Goal: Transaction & Acquisition: Purchase product/service

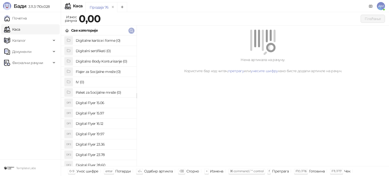
click at [130, 30] on icon "button" at bounding box center [132, 31] width 4 height 4
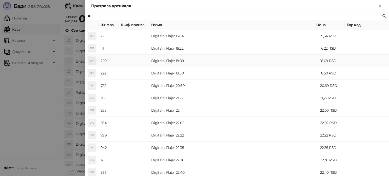
scroll to position [101, 0]
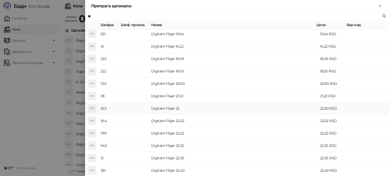
type input "**"
click at [179, 108] on td "Digitalni Flajer 22" at bounding box center [233, 108] width 169 height 12
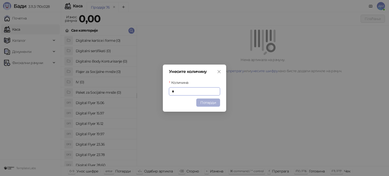
click at [209, 100] on button "Потврди" at bounding box center [208, 103] width 24 height 8
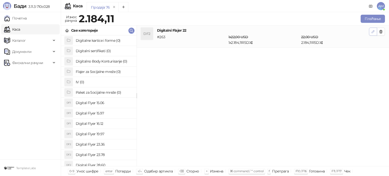
click at [371, 31] on button "button" at bounding box center [373, 32] width 8 height 8
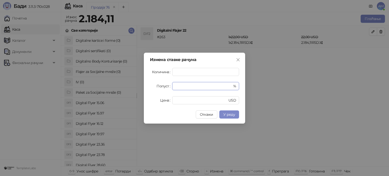
drag, startPoint x: 181, startPoint y: 86, endPoint x: 165, endPoint y: 85, distance: 16.3
click at [165, 85] on div "Попуст * %" at bounding box center [194, 86] width 89 height 8
click at [236, 114] on button "У реду" at bounding box center [230, 115] width 20 height 8
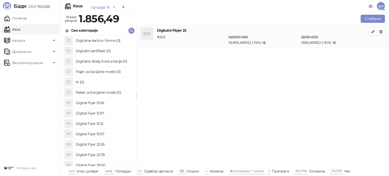
click at [375, 33] on icon "button" at bounding box center [373, 32] width 4 height 4
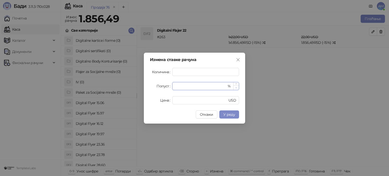
click at [237, 87] on icon "down" at bounding box center [237, 88] width 2 height 2
type input "**"
click at [237, 87] on icon "down" at bounding box center [237, 88] width 2 height 2
click at [229, 114] on span "У реду" at bounding box center [230, 114] width 12 height 5
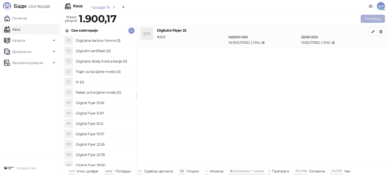
click at [374, 19] on button "Плаћање" at bounding box center [373, 19] width 24 height 8
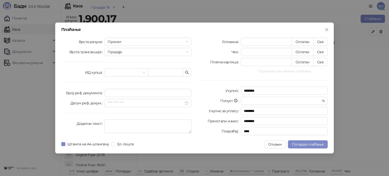
click at [289, 71] on button "Прикажи све начине плаћања" at bounding box center [284, 71] width 87 height 6
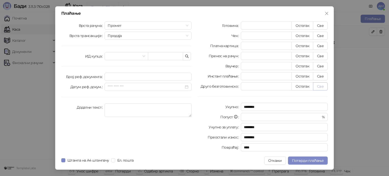
click at [317, 86] on button "Све" at bounding box center [320, 86] width 15 height 8
type input "*******"
type input "****"
click at [321, 159] on span "Потврди плаћање" at bounding box center [308, 160] width 32 height 5
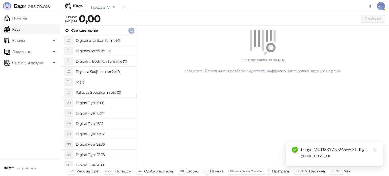
click at [130, 31] on icon "button" at bounding box center [132, 31] width 4 height 4
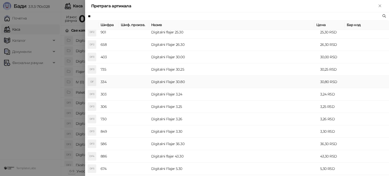
scroll to position [203, 0]
type input "**"
click at [161, 59] on td "Digitalni Flajer 30.00" at bounding box center [233, 57] width 169 height 12
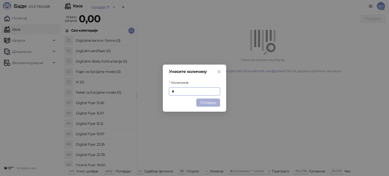
click at [205, 100] on button "Потврди" at bounding box center [208, 103] width 24 height 8
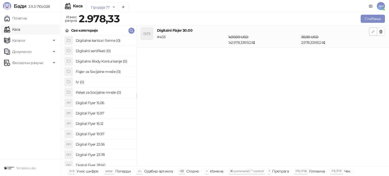
click at [372, 31] on icon "button" at bounding box center [373, 32] width 4 height 4
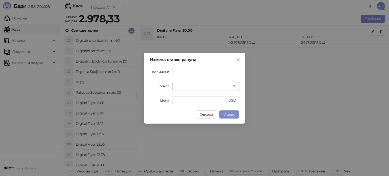
drag, startPoint x: 180, startPoint y: 87, endPoint x: 170, endPoint y: 87, distance: 9.9
click at [170, 87] on div "Попуст * %" at bounding box center [194, 86] width 89 height 8
click at [228, 112] on button "У реду" at bounding box center [230, 115] width 20 height 8
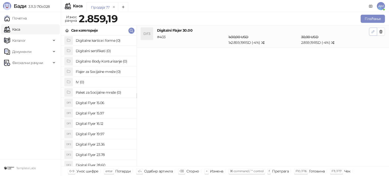
click at [373, 31] on icon "button" at bounding box center [373, 32] width 4 height 4
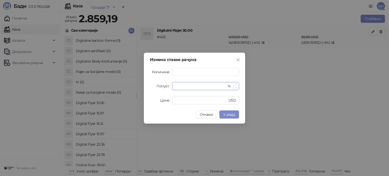
type input "*"
click at [237, 89] on span "Decrease Value" at bounding box center [237, 87] width 6 height 5
click at [230, 114] on span "У реду" at bounding box center [230, 114] width 12 height 5
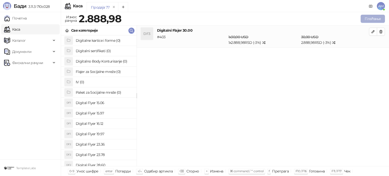
click at [367, 19] on button "Плаћање" at bounding box center [373, 19] width 24 height 8
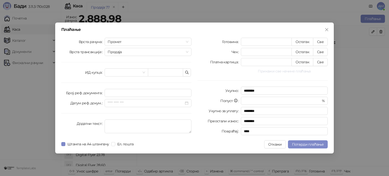
click at [269, 73] on button "Прикажи све начине плаћања" at bounding box center [284, 71] width 87 height 6
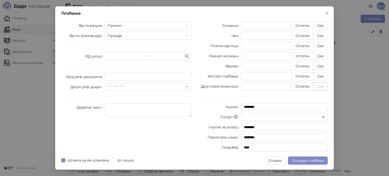
click at [320, 88] on button "Све" at bounding box center [320, 86] width 15 height 8
type input "*******"
type input "****"
click at [317, 160] on span "Потврди плаћање" at bounding box center [308, 160] width 32 height 5
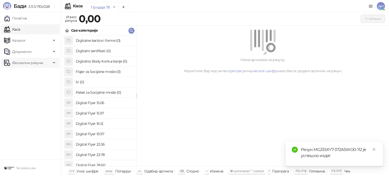
click at [21, 64] on span "Фискални рачуни" at bounding box center [27, 63] width 31 height 10
click at [30, 86] on link "По данима" at bounding box center [19, 85] width 27 height 10
